Goal: Task Accomplishment & Management: Use online tool/utility

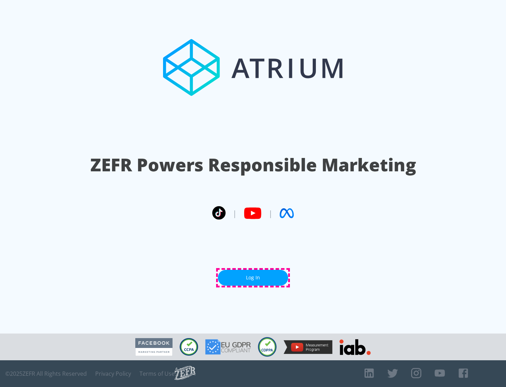
click at [253, 277] on link "Log In" at bounding box center [253, 278] width 70 height 16
